Goal: Task Accomplishment & Management: Manage account settings

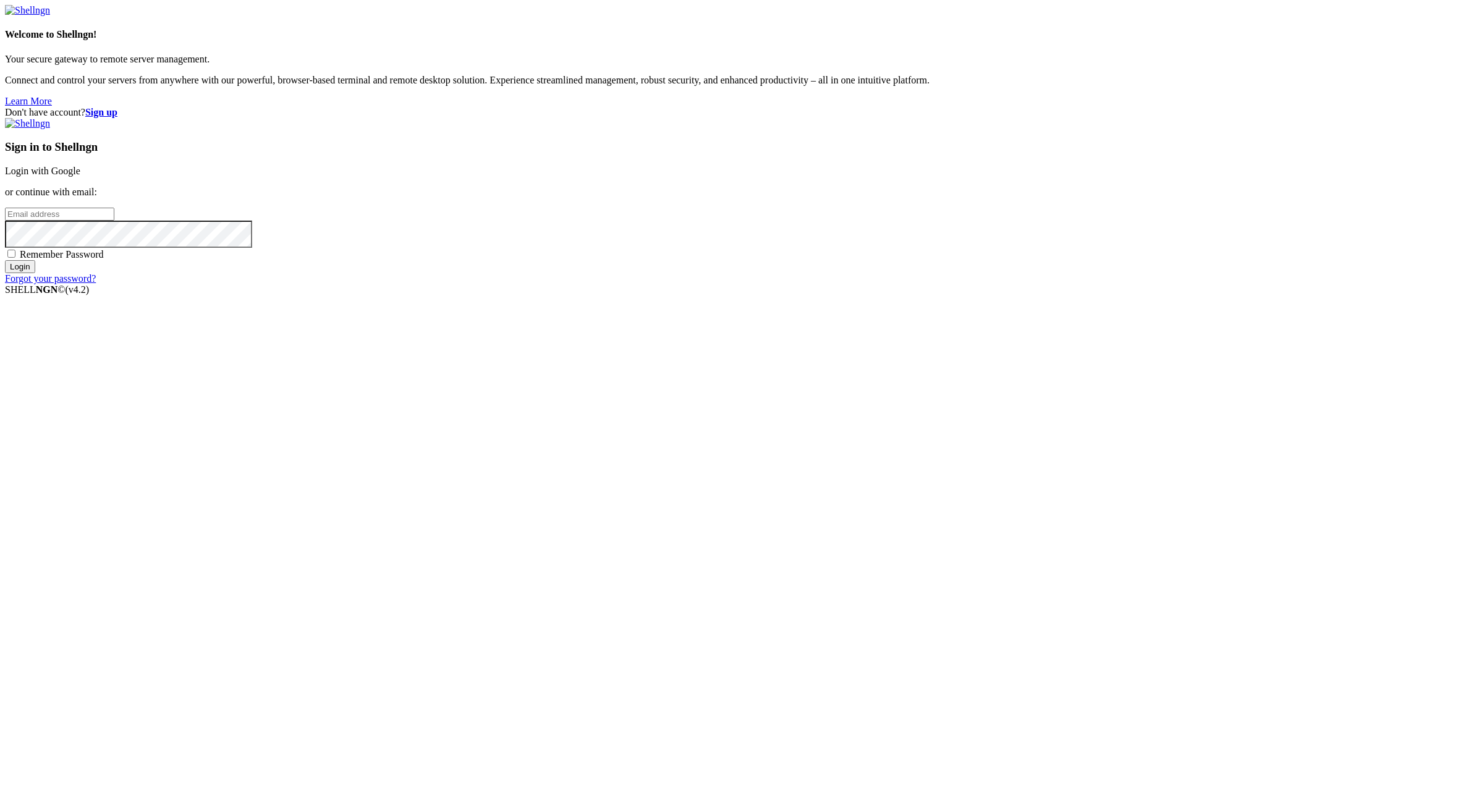
click at [1108, 284] on div "Don't have account? Sign up Sign in to Shellngn Login with Google or continue w…" at bounding box center [736, 195] width 1461 height 177
type input "[PERSON_NAME][EMAIL_ADDRESS][DOMAIN_NAME]"
click at [35, 273] on input "Login" at bounding box center [20, 267] width 30 height 13
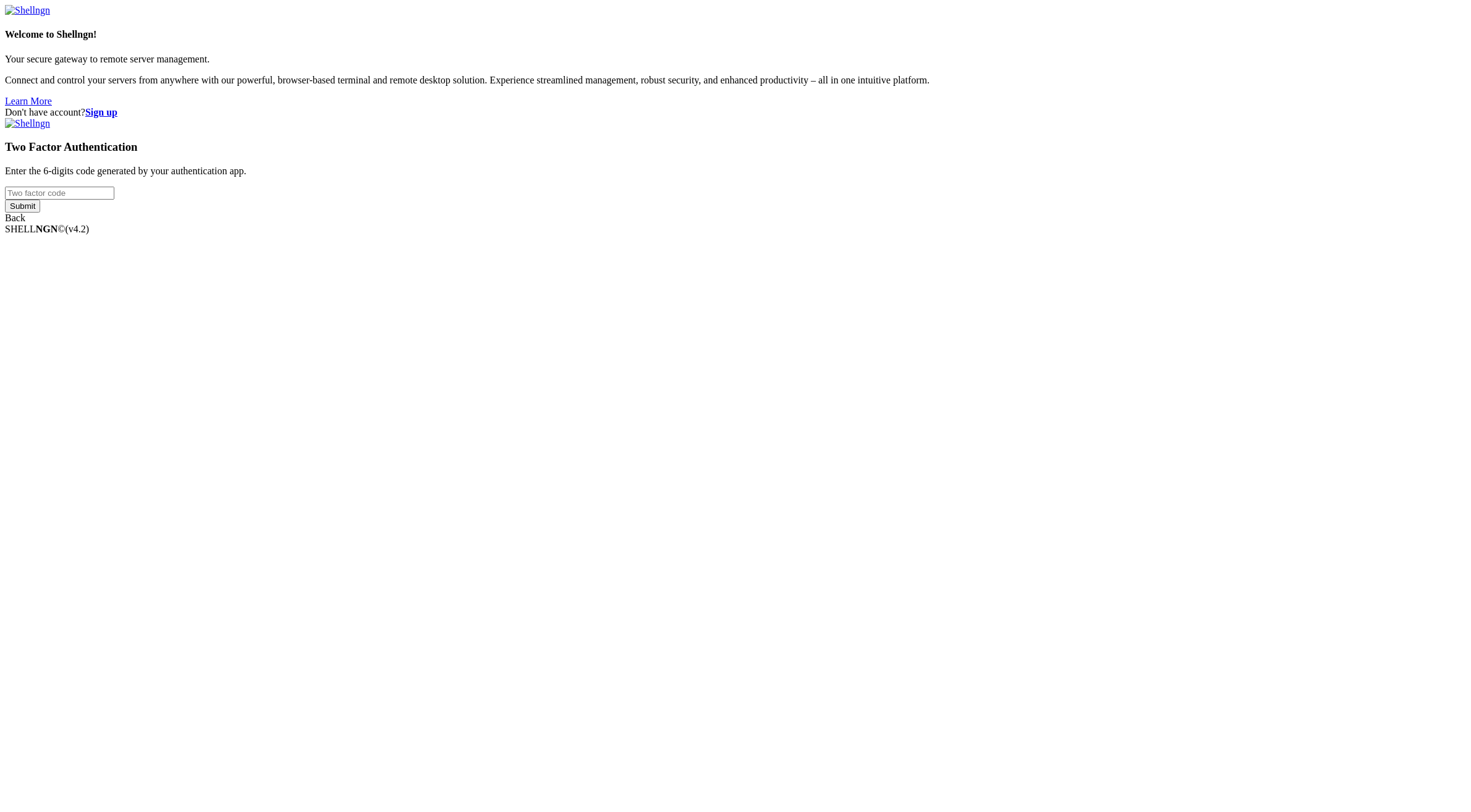
click at [114, 200] on input "number" at bounding box center [60, 193] width 109 height 13
paste input "825032"
type input "825032"
click at [40, 213] on input "Submit" at bounding box center [23, 206] width 35 height 13
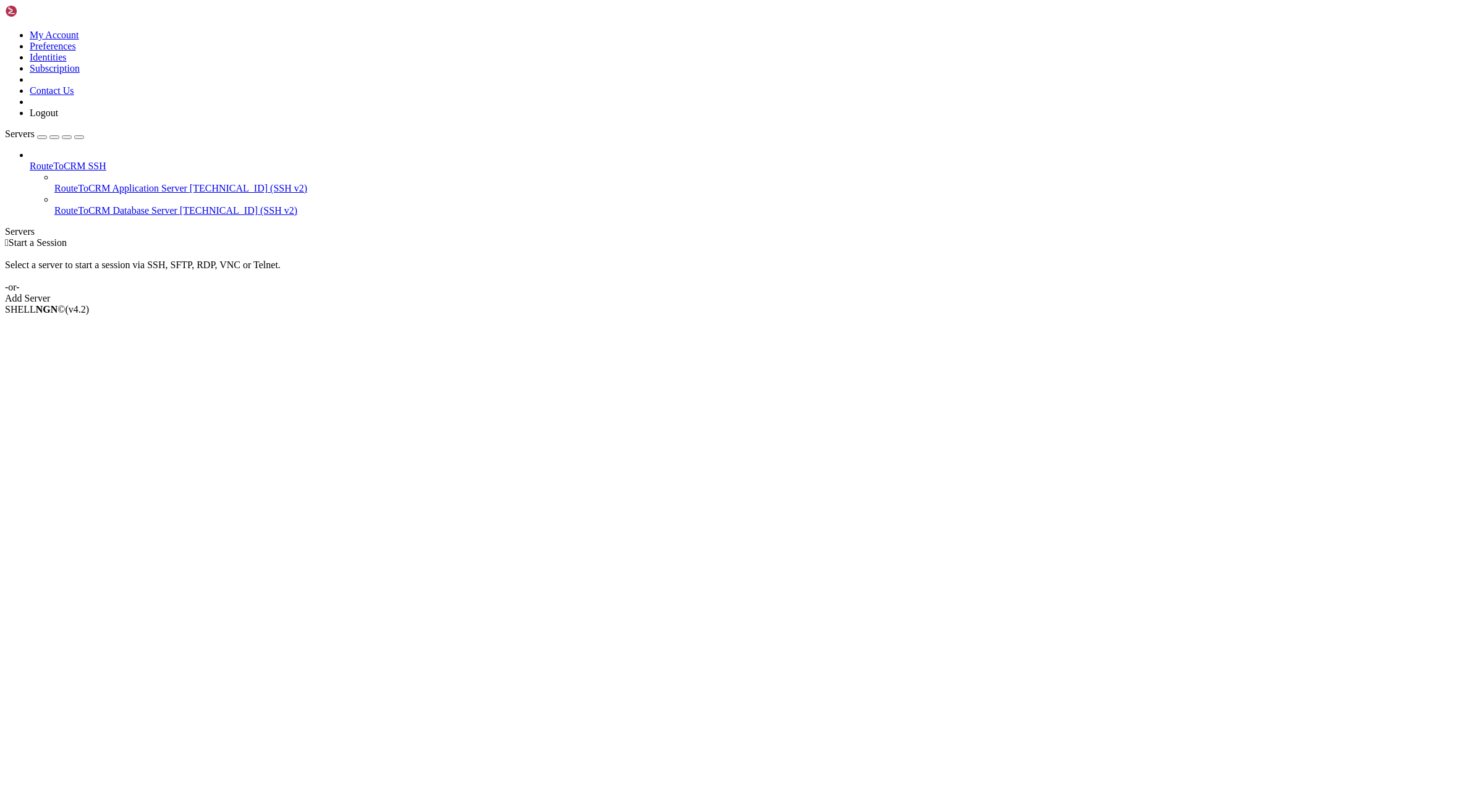
drag, startPoint x: 154, startPoint y: 113, endPoint x: 258, endPoint y: 120, distance: 104.2
click at [261, 118] on div "My Account Preferences Identities Subscription Contact Us Logout Servers RouteT…" at bounding box center [736, 154] width 1461 height 299
click at [177, 205] on span "RouteToCRM Database Server" at bounding box center [116, 210] width 123 height 10
click at [180, 205] on span "[TECHNICAL_ID] (SSH v2)" at bounding box center [239, 210] width 118 height 10
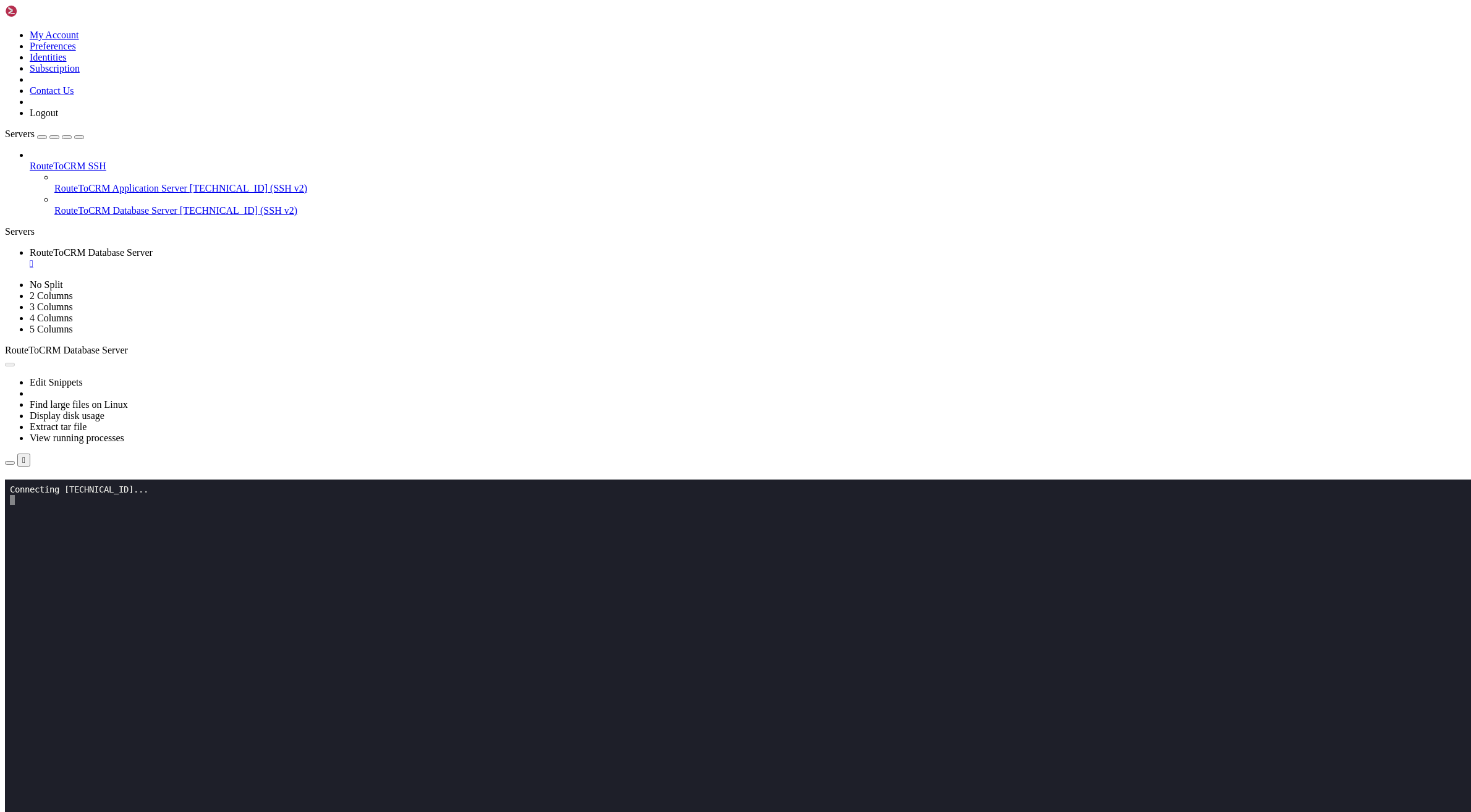
click at [816, 502] on div "We hope you have enjoyed using Shellngn." at bounding box center [736, 507] width 1461 height 11
click at [635, 524] on div "Your trial period has ended Subscribe We hope you have enjoyed using Shellngn. …" at bounding box center [736, 501] width 1461 height 44
click at [70, 659] on span "Properties" at bounding box center [50, 664] width 40 height 10
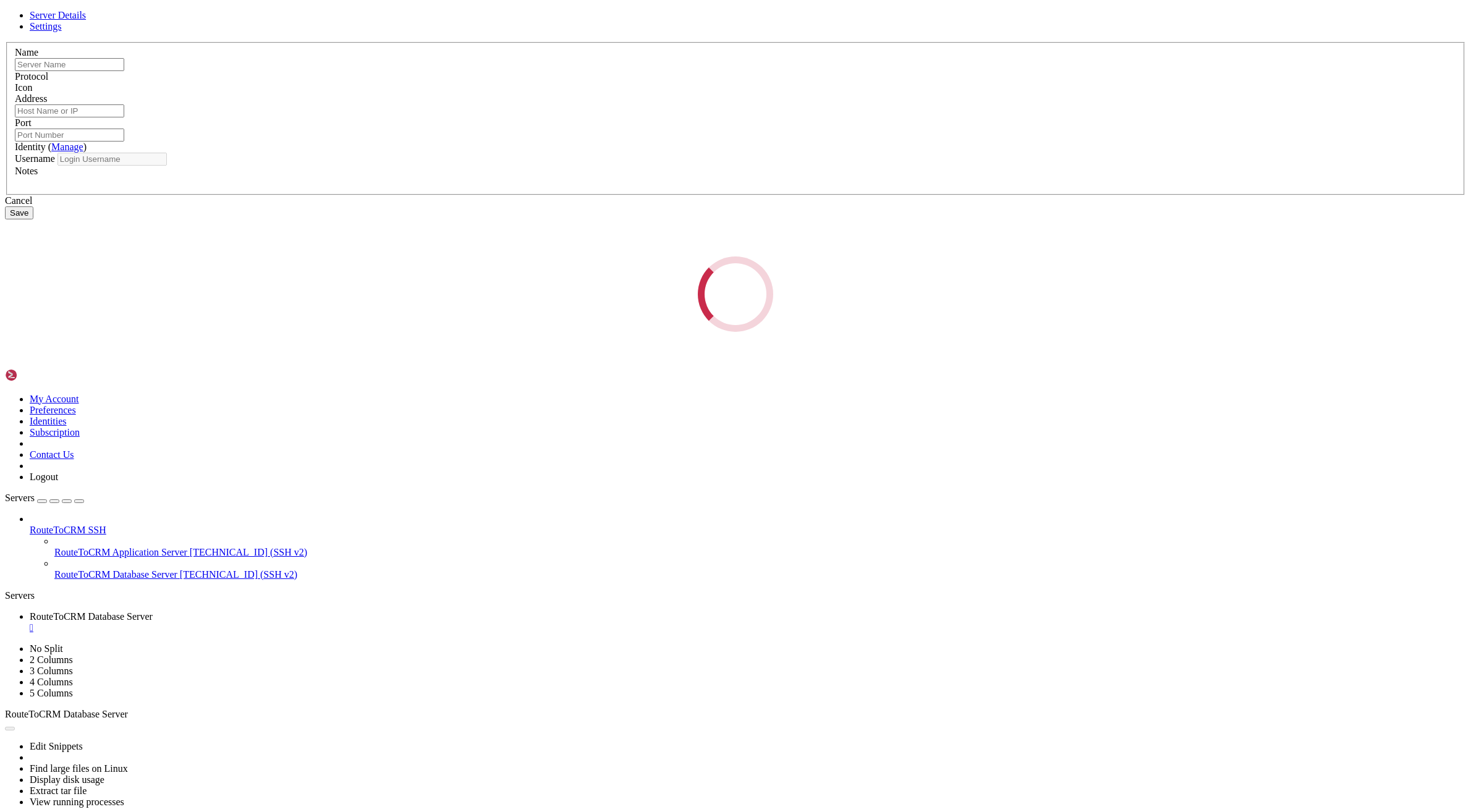
type input "RouteToCRM Database Server"
type input "[TECHNICAL_ID]"
type input "22"
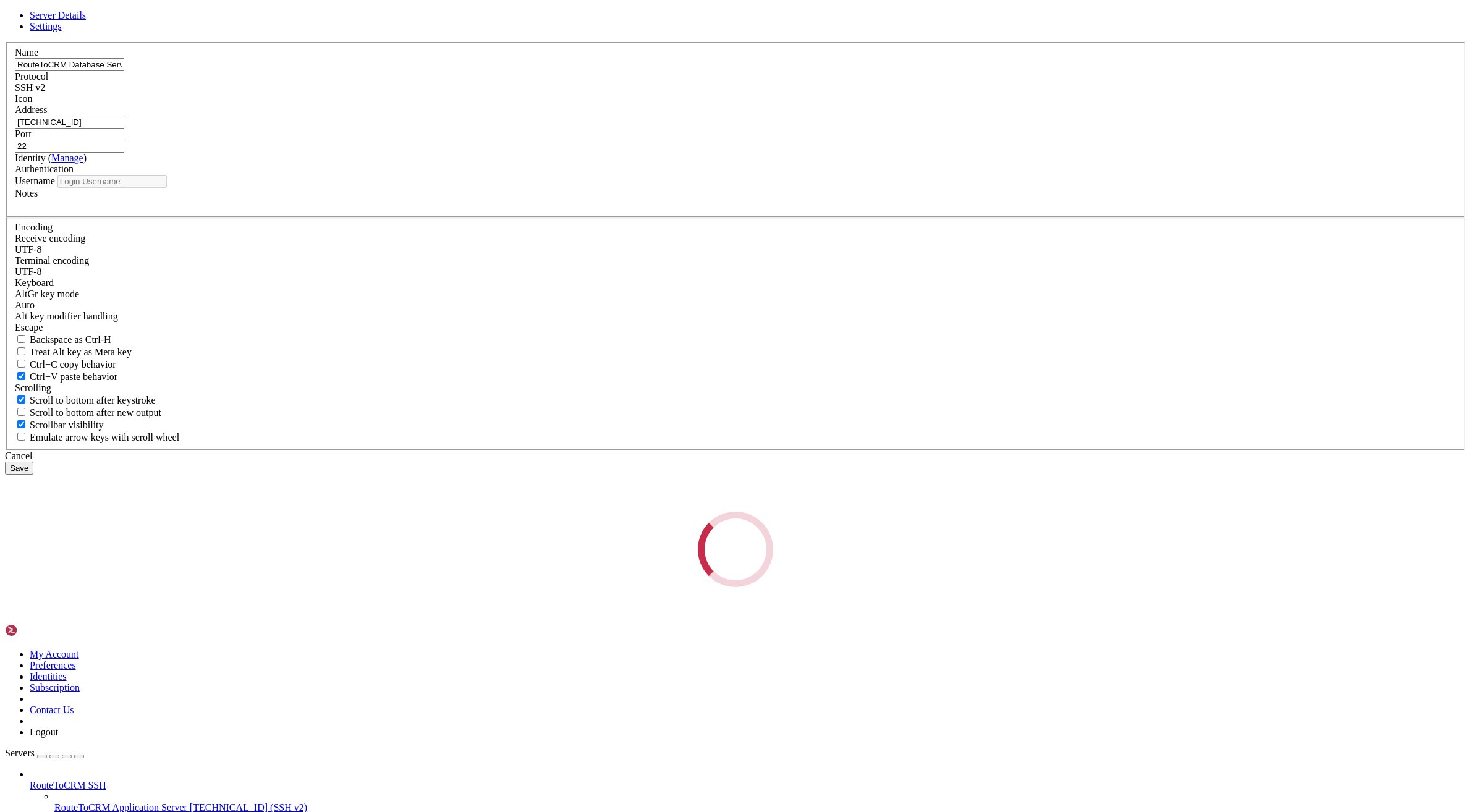
type input "root"
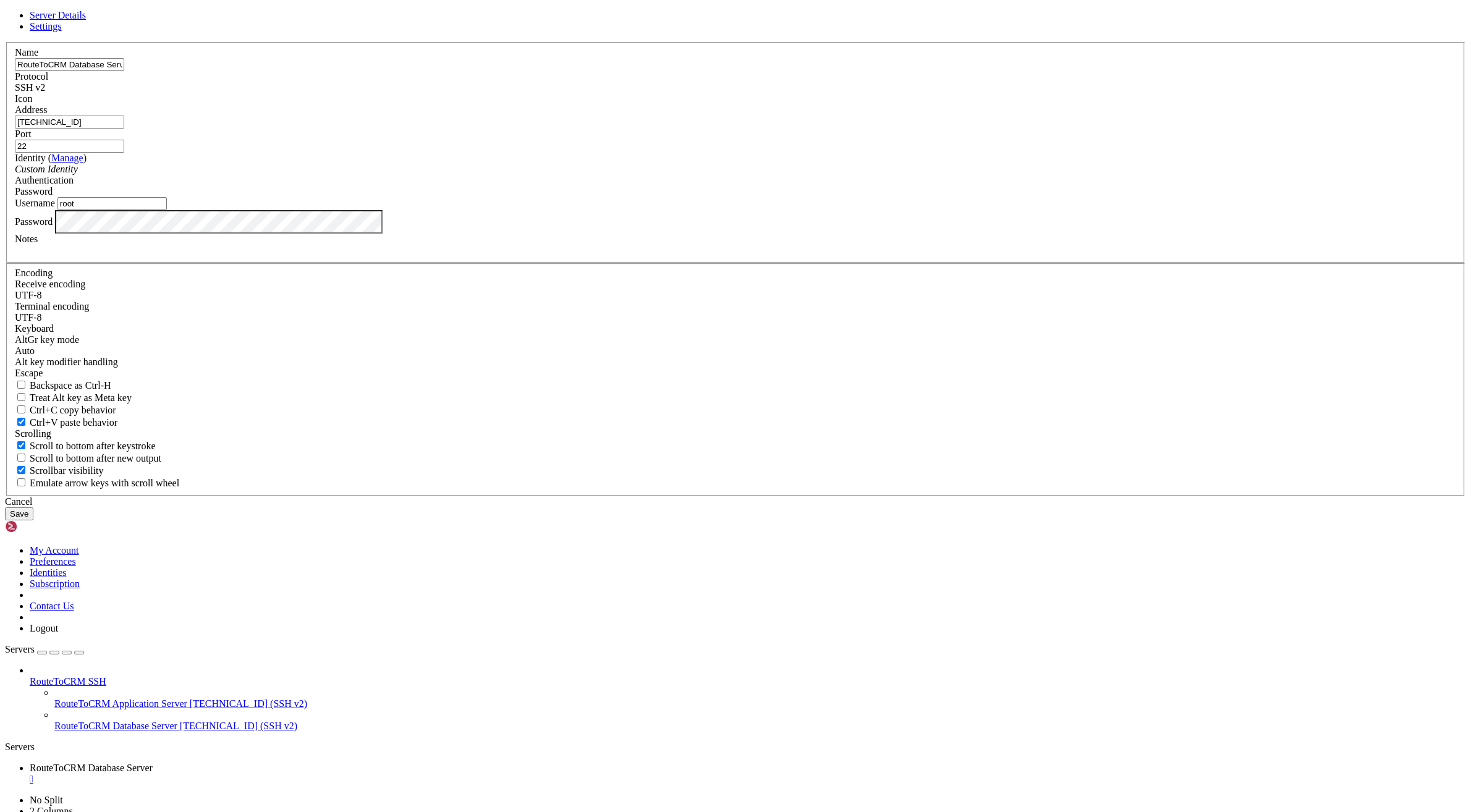
click at [124, 71] on input "RouteToCRM Database Server" at bounding box center [69, 64] width 109 height 13
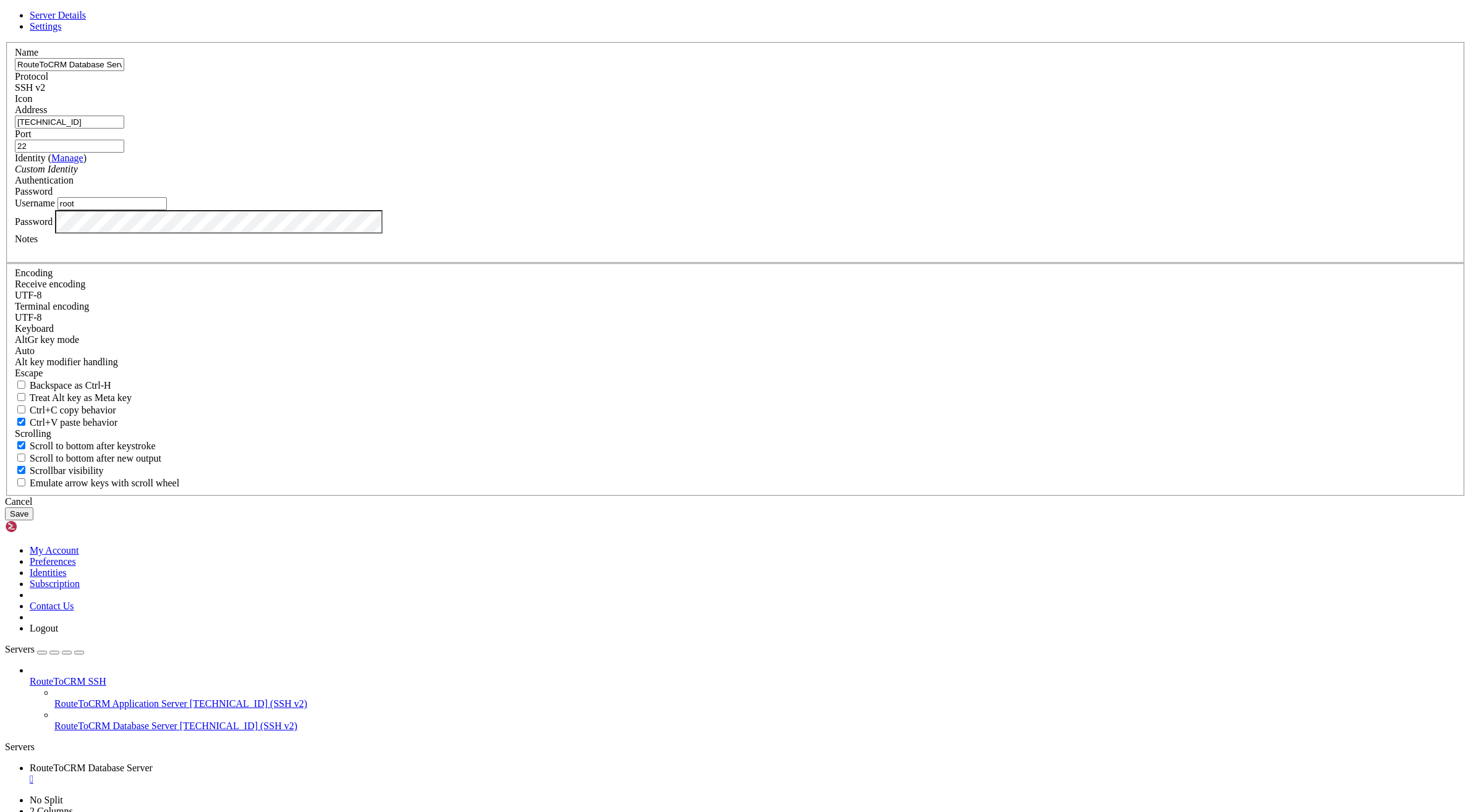
click at [124, 71] on input "RouteToCRM Database Server" at bounding box center [69, 64] width 109 height 13
click at [124, 129] on input "[TECHNICAL_ID]" at bounding box center [69, 122] width 109 height 13
click at [167, 210] on input "root" at bounding box center [112, 204] width 109 height 13
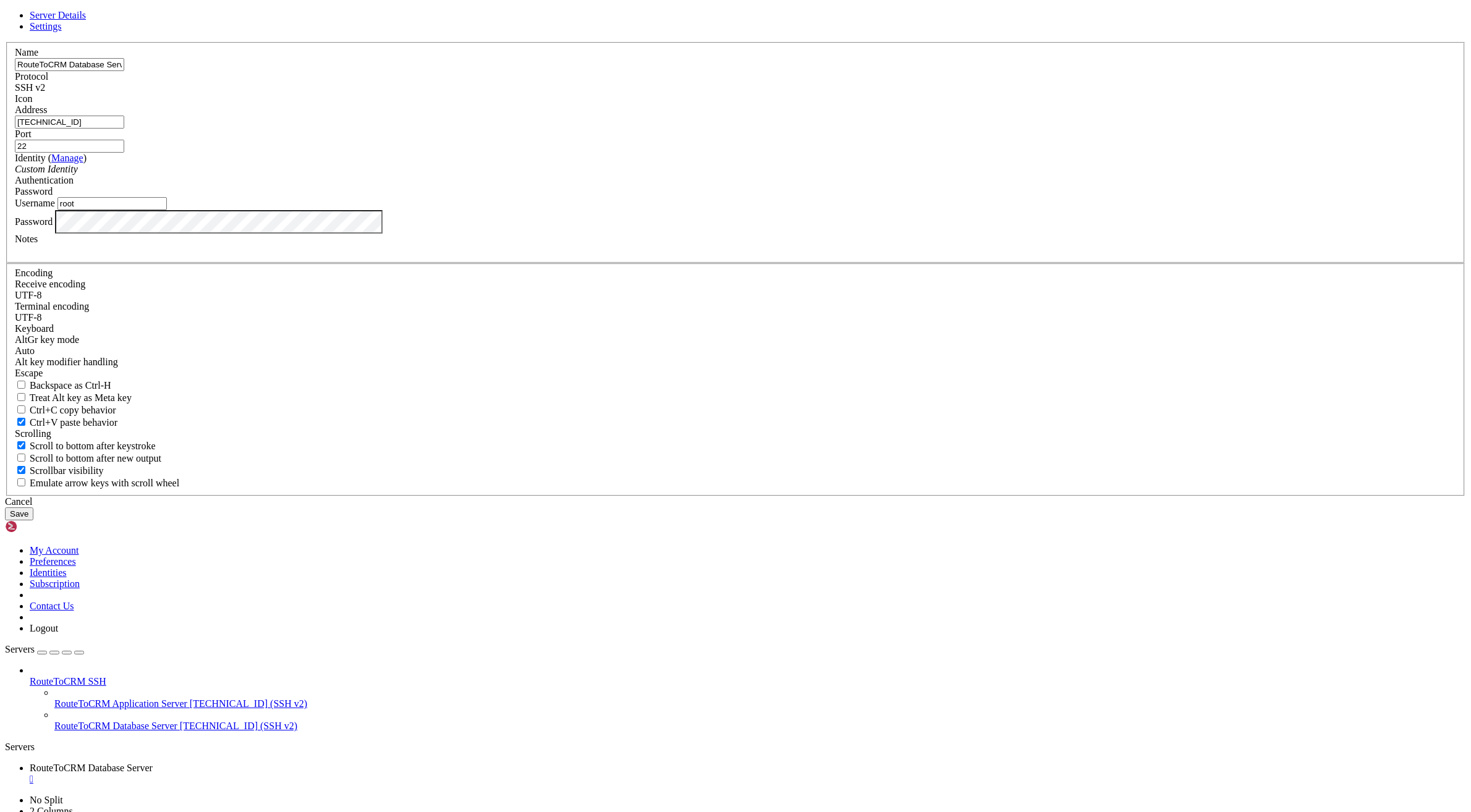
click at [55, 208] on label "Username" at bounding box center [35, 203] width 40 height 10
click at [167, 210] on input "root" at bounding box center [112, 204] width 109 height 13
click at [55, 208] on label "Username" at bounding box center [35, 203] width 40 height 10
click at [167, 210] on input "root" at bounding box center [112, 204] width 109 height 13
click at [917, 411] on div "Name RouteToCRM Database Server Protocol SSH v2 Icon Address [TECHNICAL_ID] (" at bounding box center [736, 269] width 1461 height 455
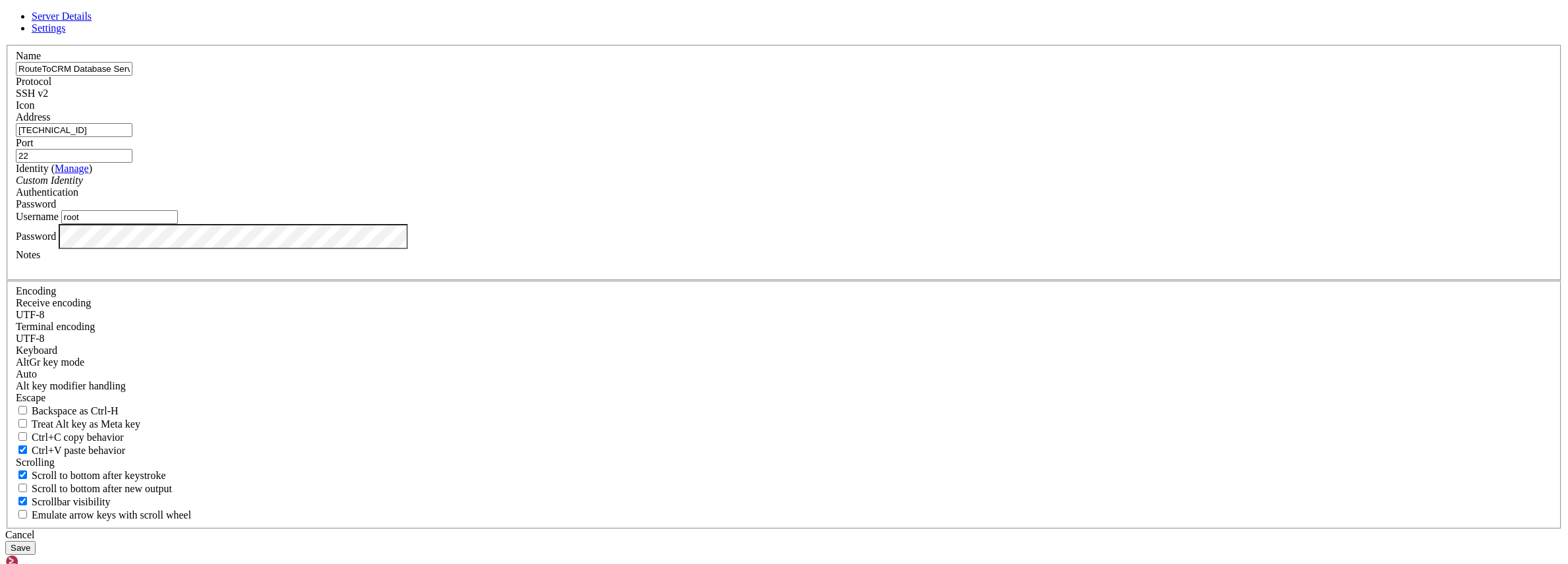
click at [851, 529] on div "Cancel" at bounding box center [784, 535] width 1558 height 12
